Goal: Purchase product/service

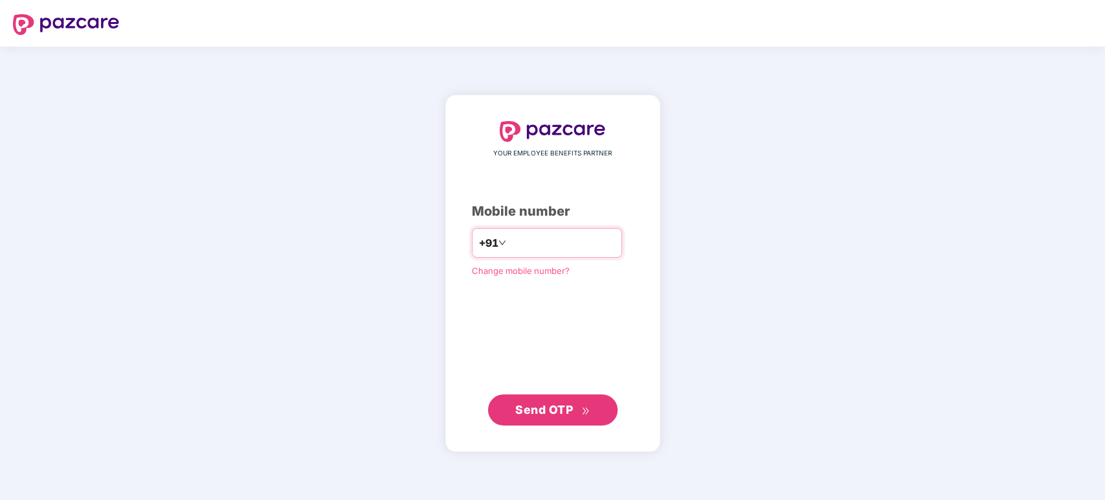
type input "**********"
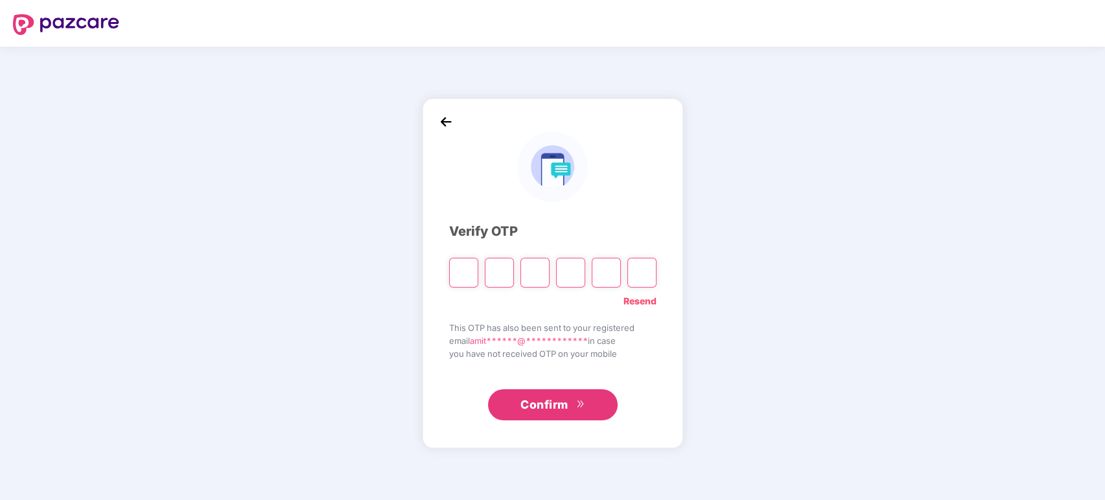
type input "*"
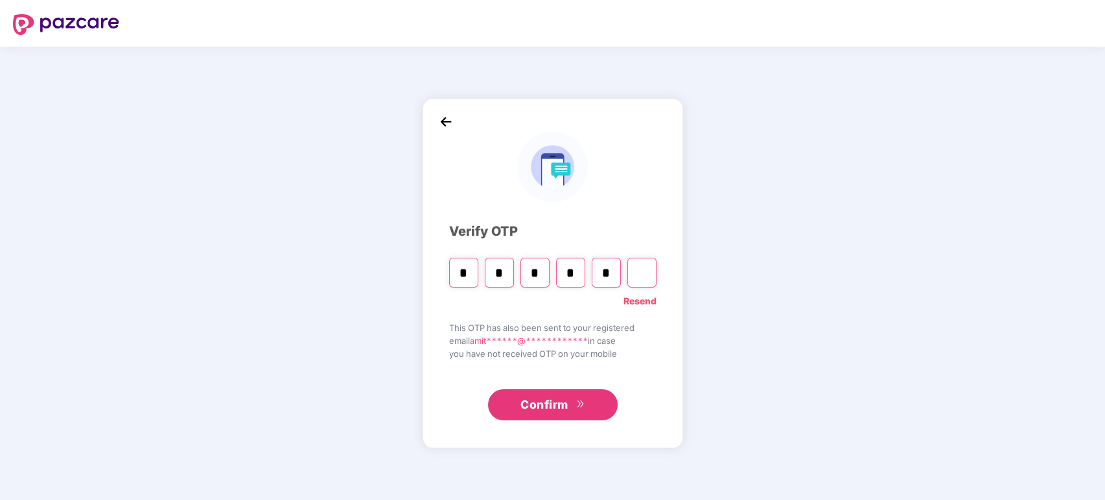
type input "*"
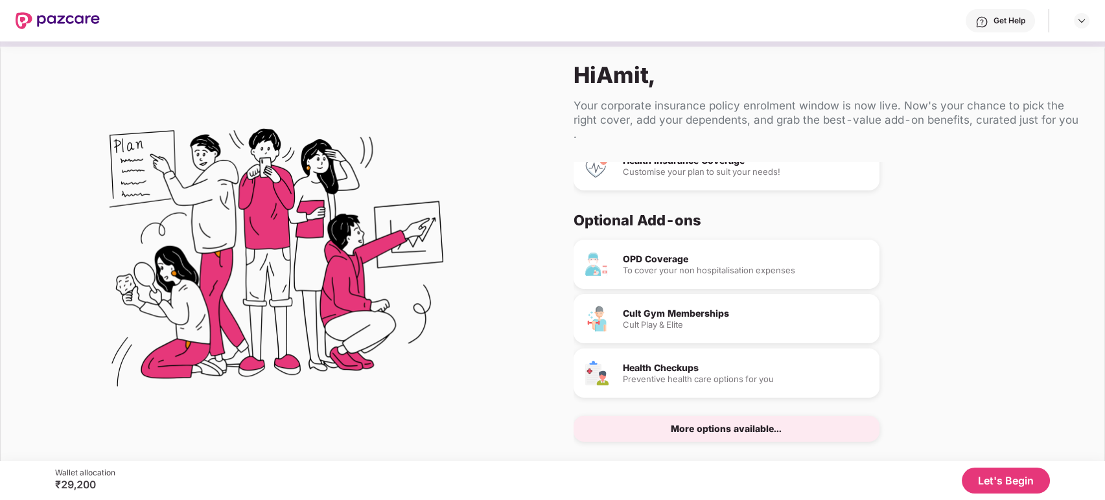
scroll to position [1, 0]
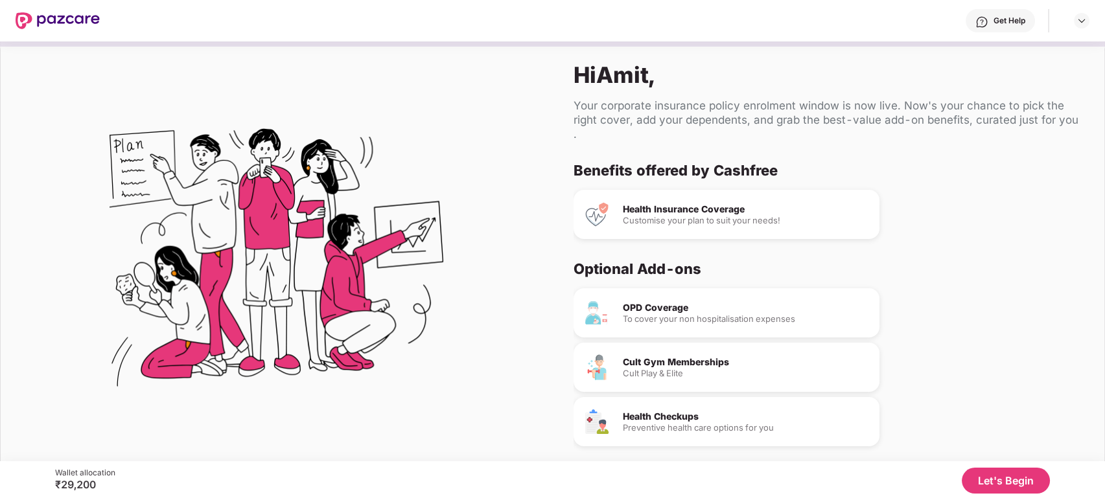
click at [1019, 486] on button "Let's Begin" at bounding box center [1006, 481] width 88 height 26
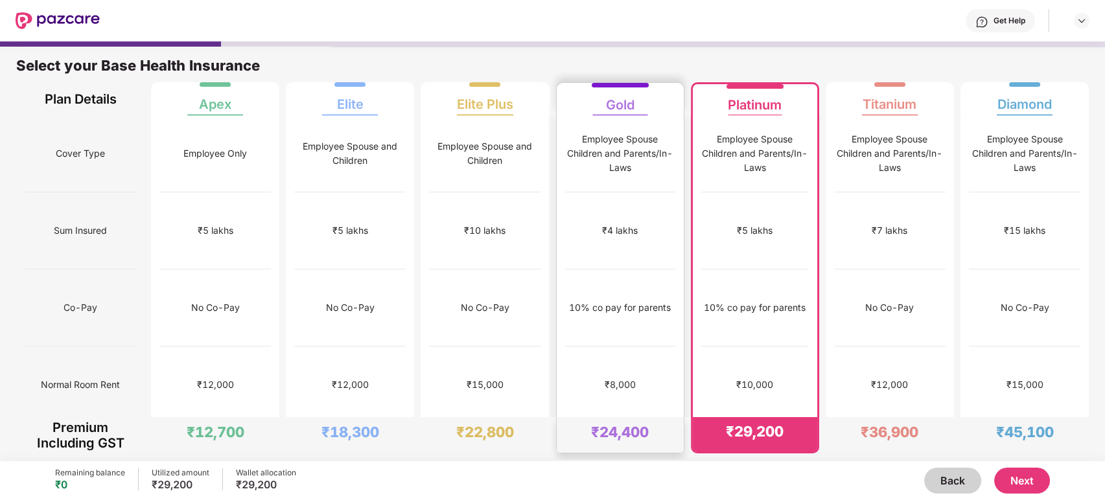
click at [623, 222] on div "₹4 lakhs" at bounding box center [620, 230] width 110 height 77
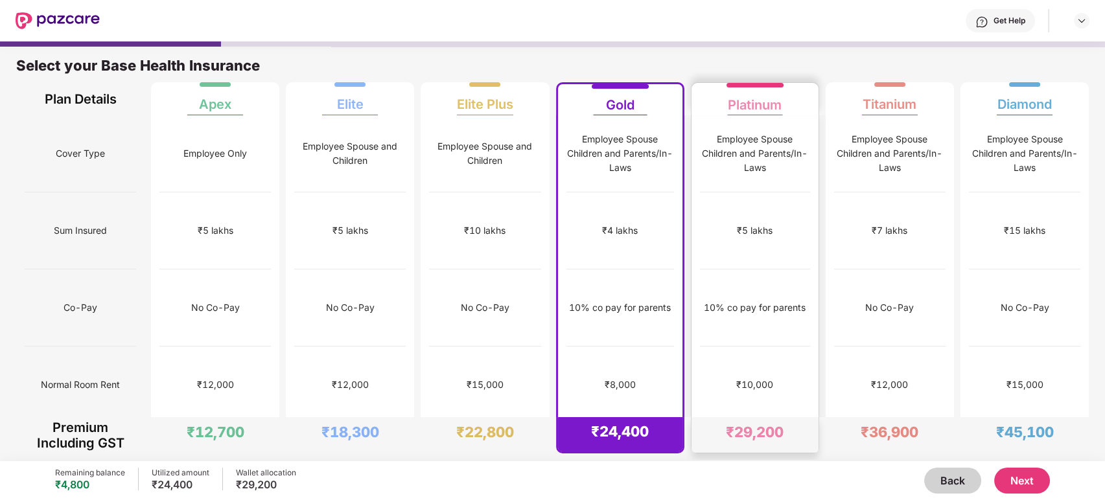
click at [774, 217] on div "₹5 lakhs" at bounding box center [755, 230] width 110 height 77
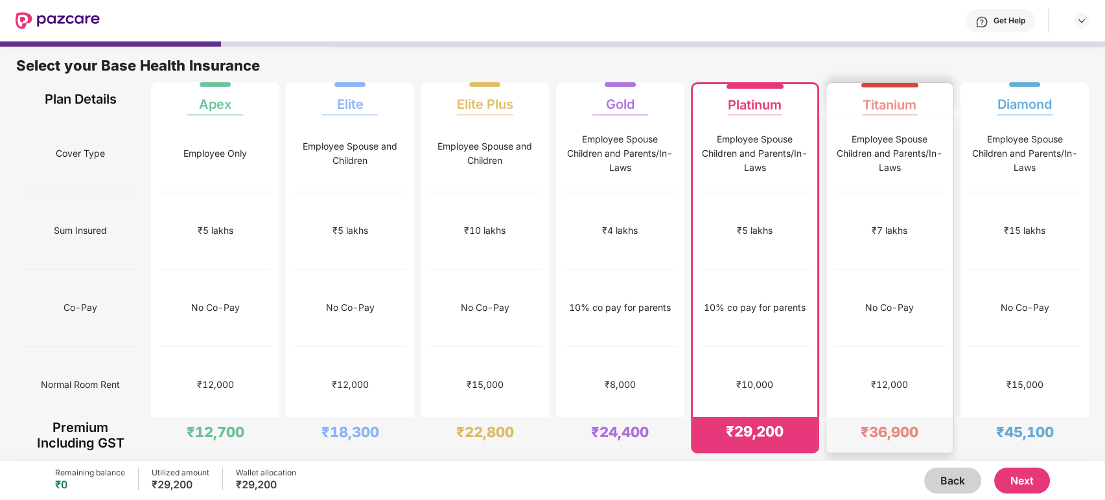
click at [877, 270] on div "No Co-Pay" at bounding box center [890, 308] width 110 height 77
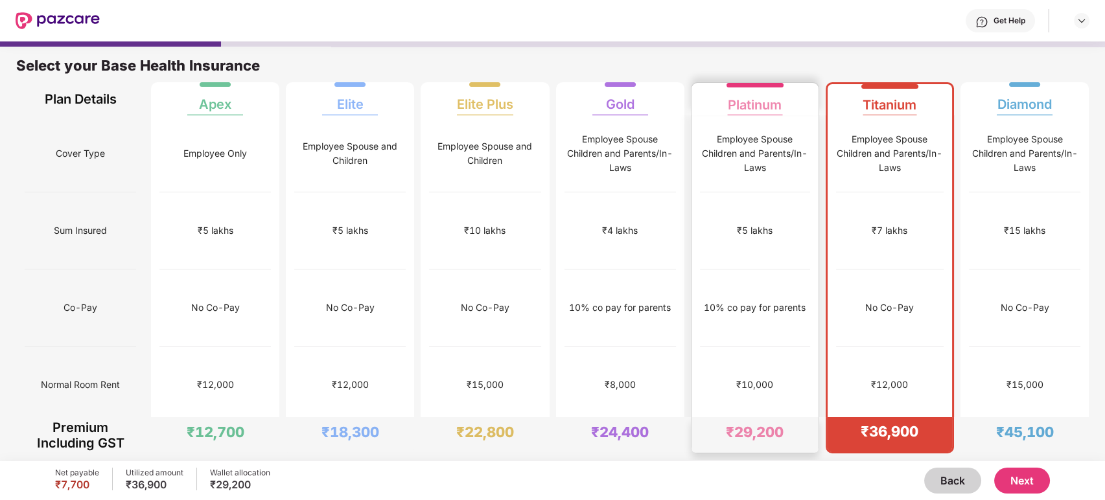
click at [748, 282] on div "10% co pay for parents" at bounding box center [755, 308] width 110 height 77
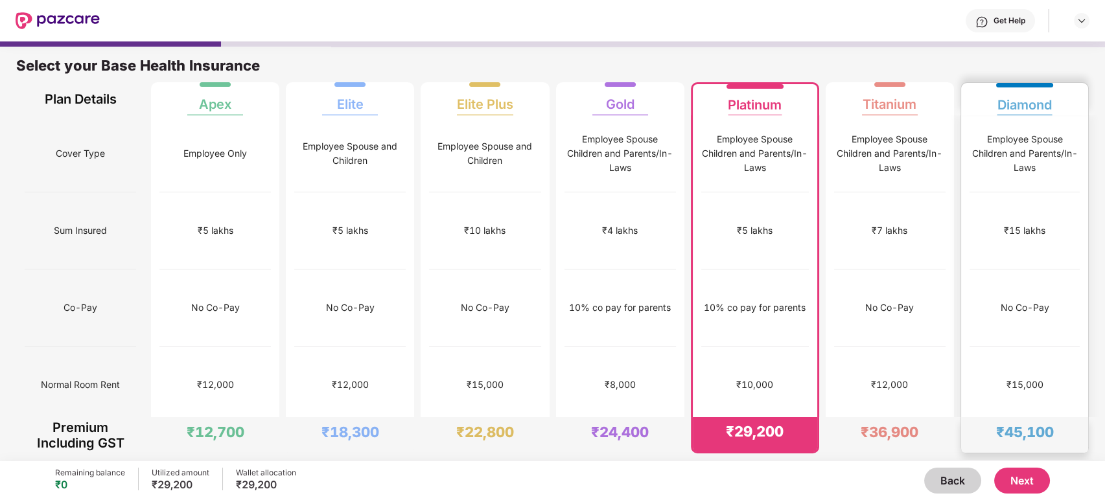
click at [1037, 347] on div "₹15,000" at bounding box center [1024, 385] width 110 height 77
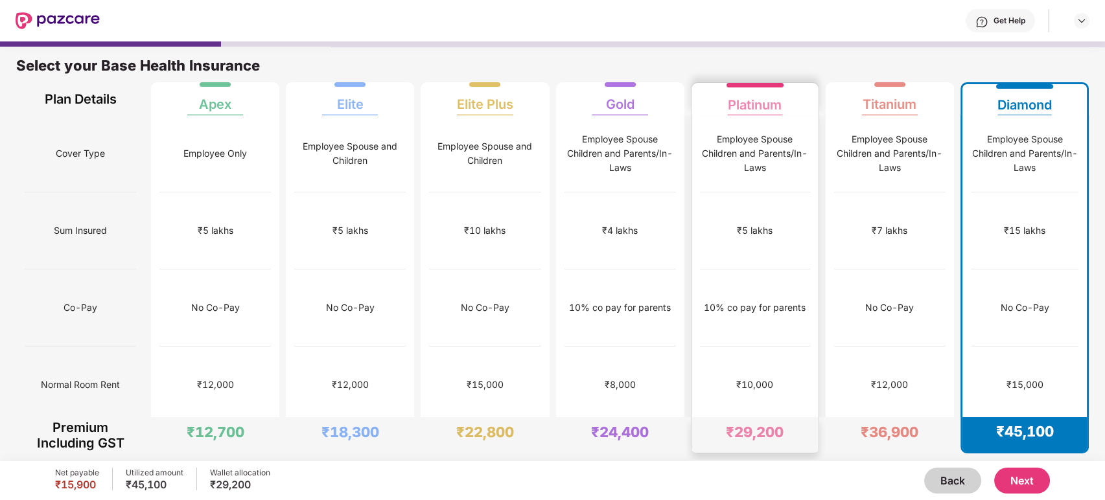
click at [765, 300] on div "10% co pay for parents" at bounding box center [755, 308] width 110 height 77
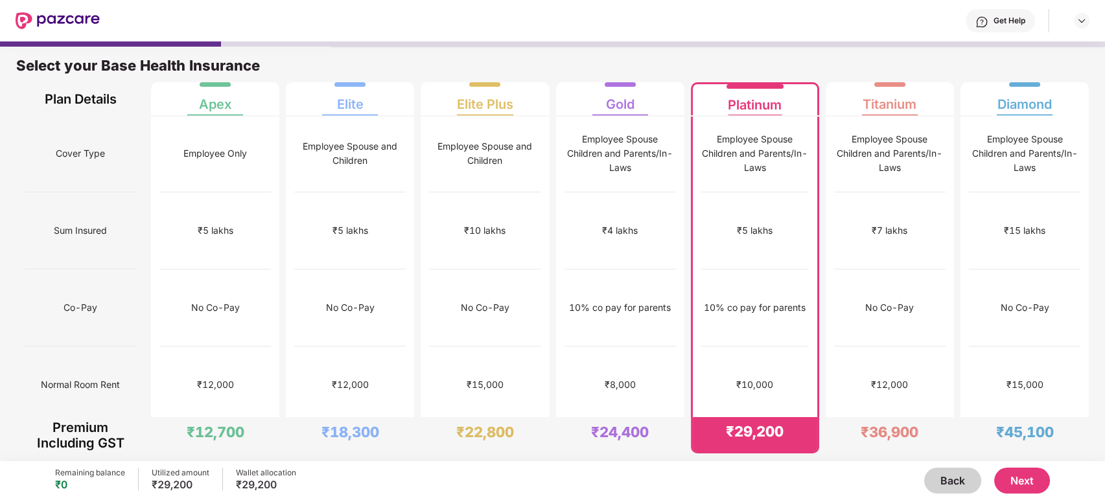
click at [1010, 476] on button "Next" at bounding box center [1022, 481] width 56 height 26
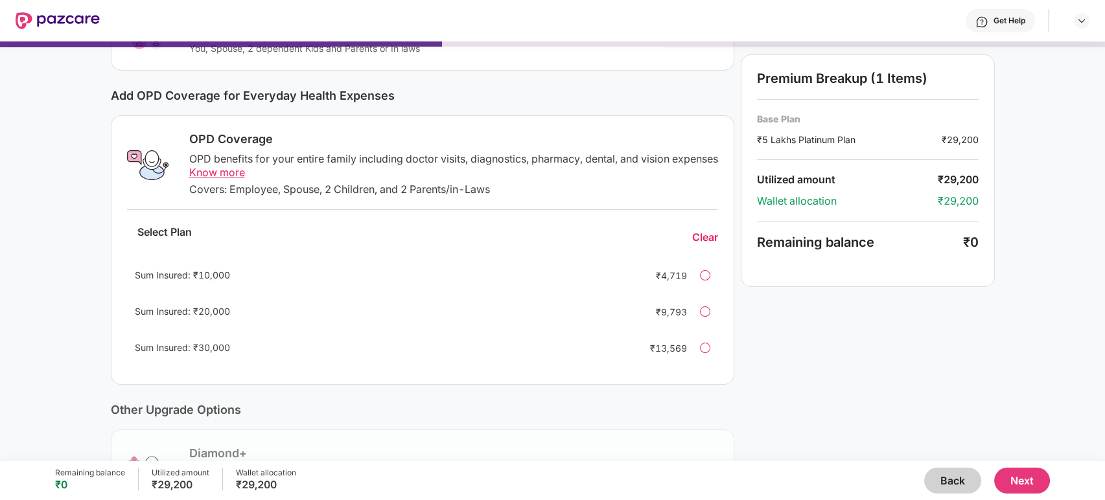
scroll to position [135, 0]
click at [706, 274] on div at bounding box center [705, 275] width 10 height 10
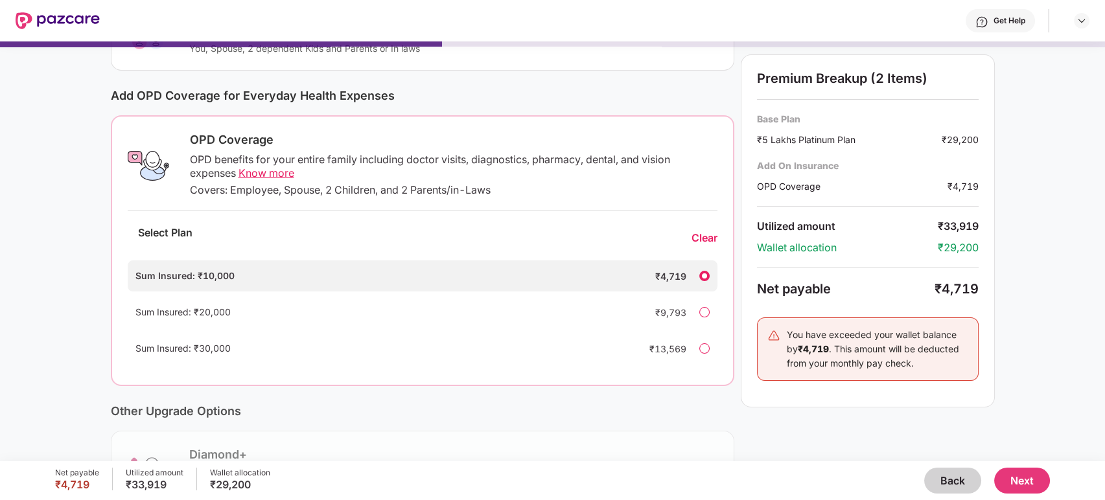
click at [706, 274] on div at bounding box center [704, 276] width 10 height 10
click at [708, 240] on div "Clear" at bounding box center [704, 238] width 26 height 14
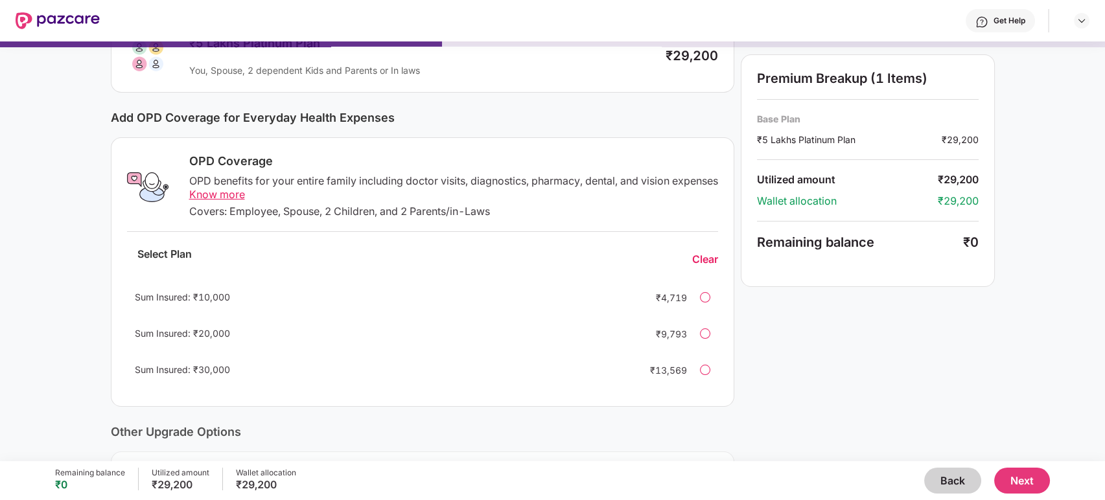
scroll to position [0, 0]
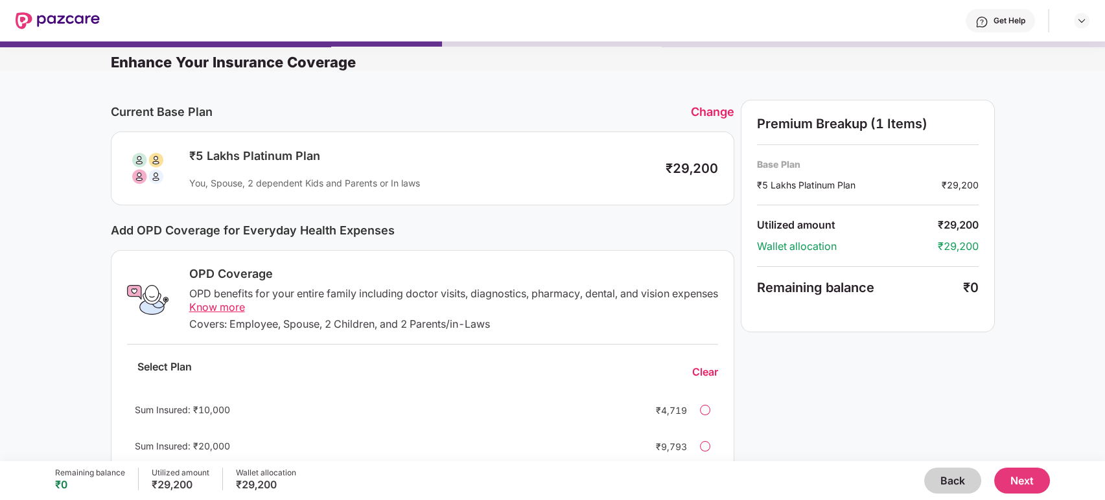
click at [1026, 488] on button "Next" at bounding box center [1022, 481] width 56 height 26
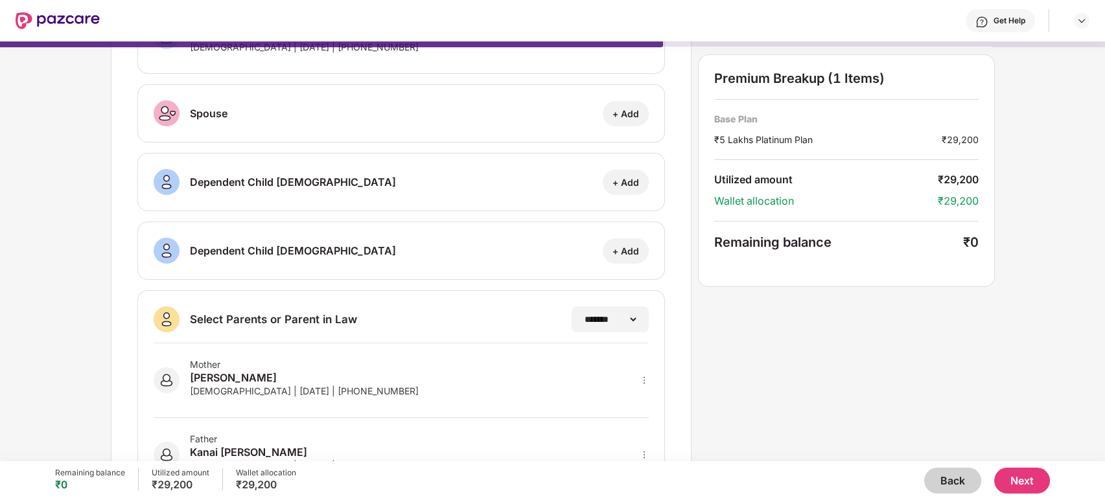
scroll to position [112, 0]
click at [1027, 478] on button "Next" at bounding box center [1022, 481] width 56 height 26
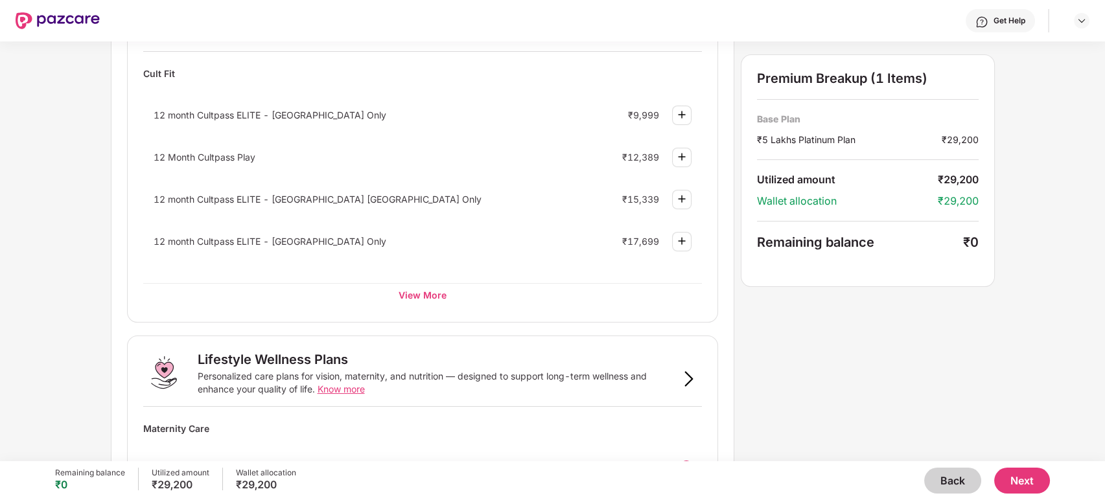
scroll to position [547, 0]
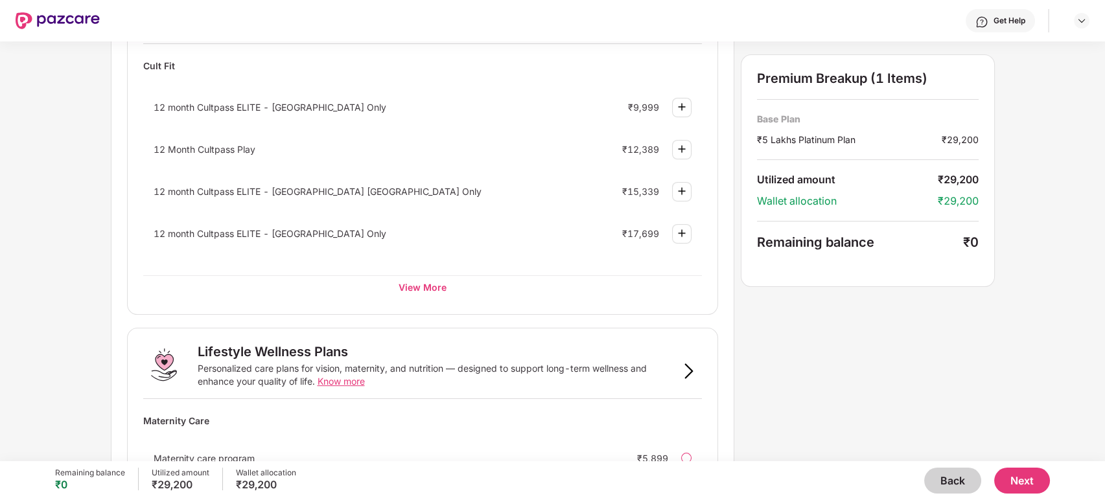
click at [1003, 483] on button "Next" at bounding box center [1022, 481] width 56 height 26
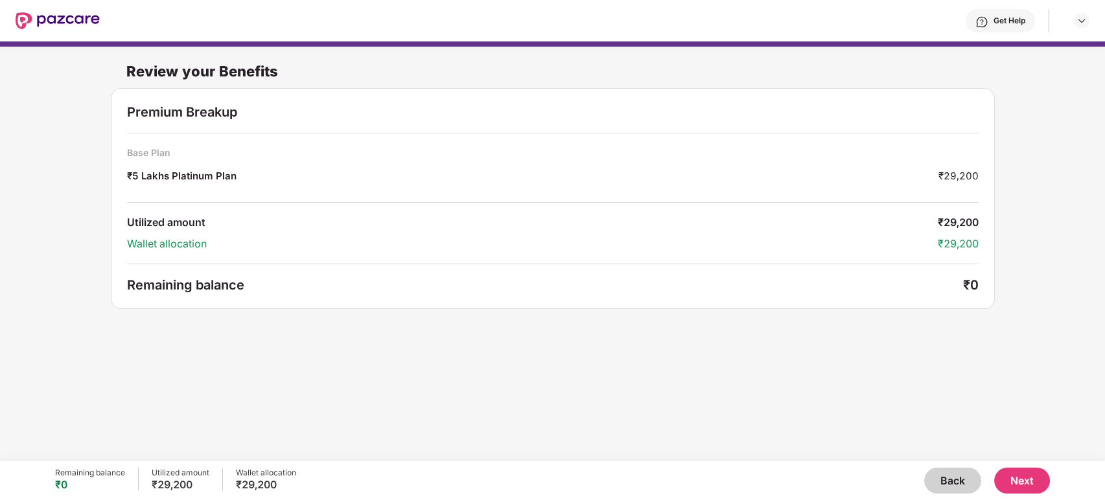
click at [1009, 481] on button "Next" at bounding box center [1022, 481] width 56 height 26
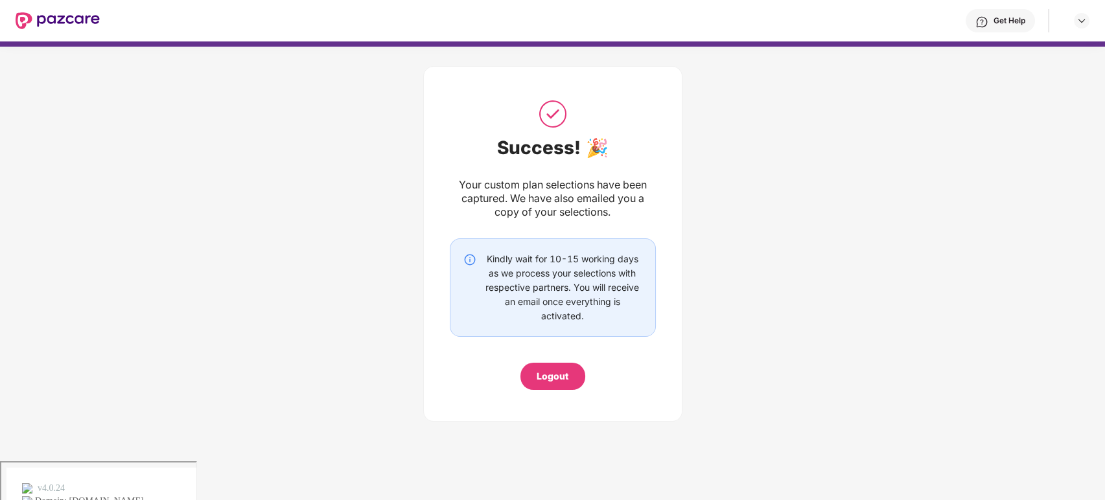
click at [549, 370] on div "Logout" at bounding box center [553, 376] width 32 height 14
